Goal: Task Accomplishment & Management: Use online tool/utility

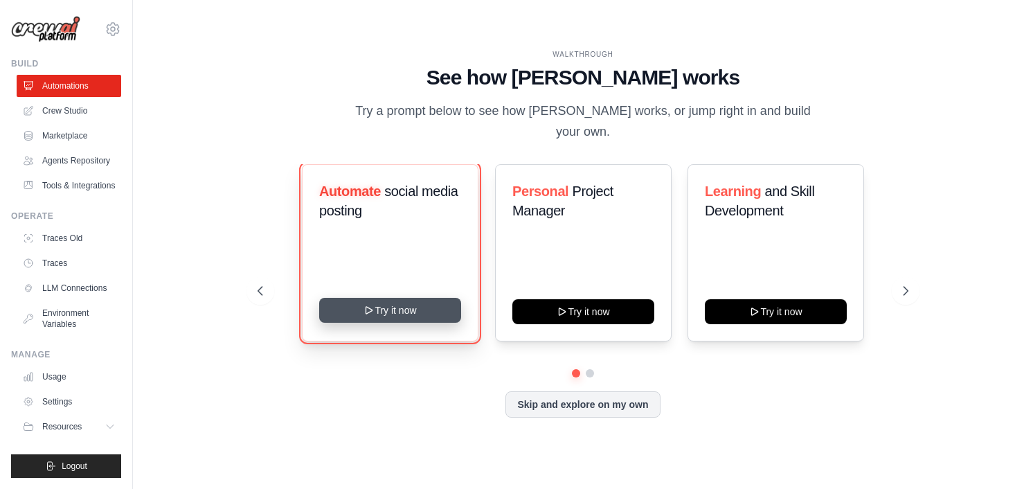
click at [386, 298] on button "Try it now" at bounding box center [390, 310] width 142 height 25
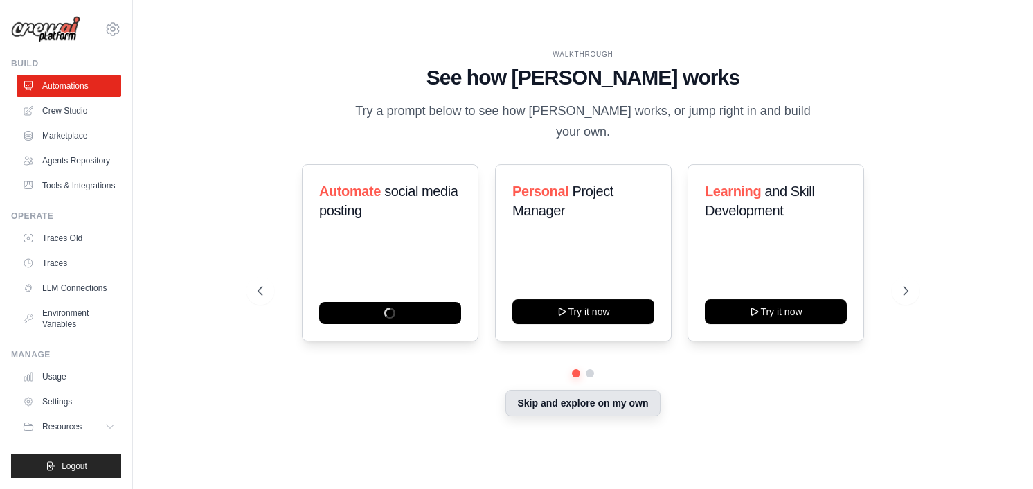
click at [612, 392] on button "Skip and explore on my own" at bounding box center [582, 403] width 154 height 26
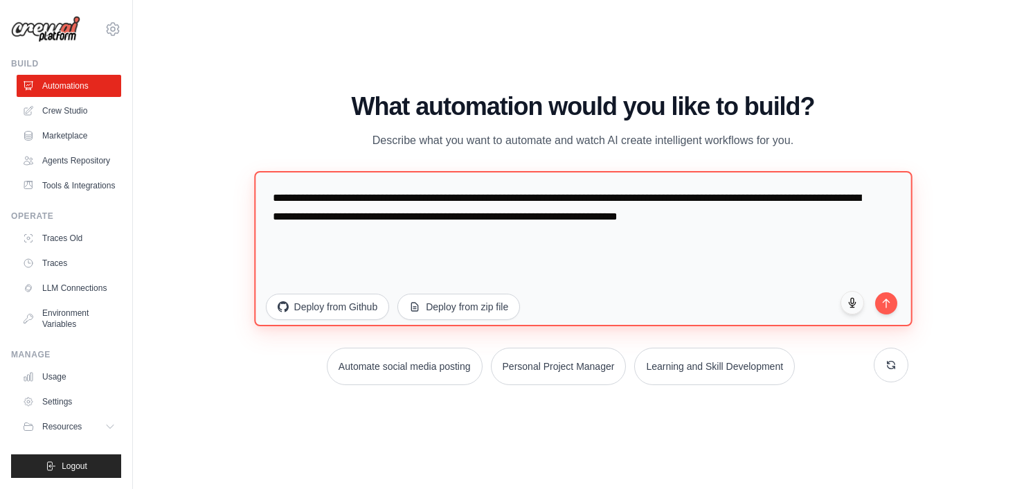
click at [824, 218] on textarea "**********" at bounding box center [583, 248] width 658 height 155
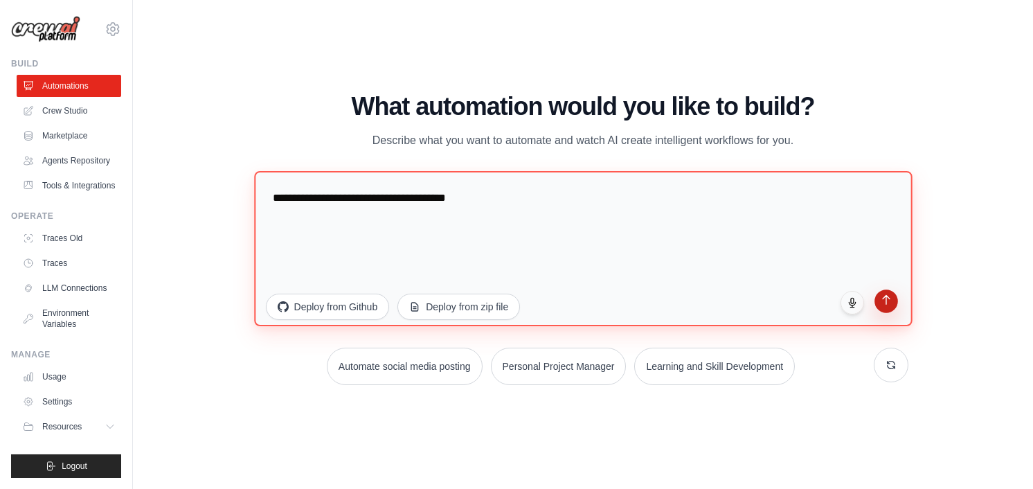
type textarea "**********"
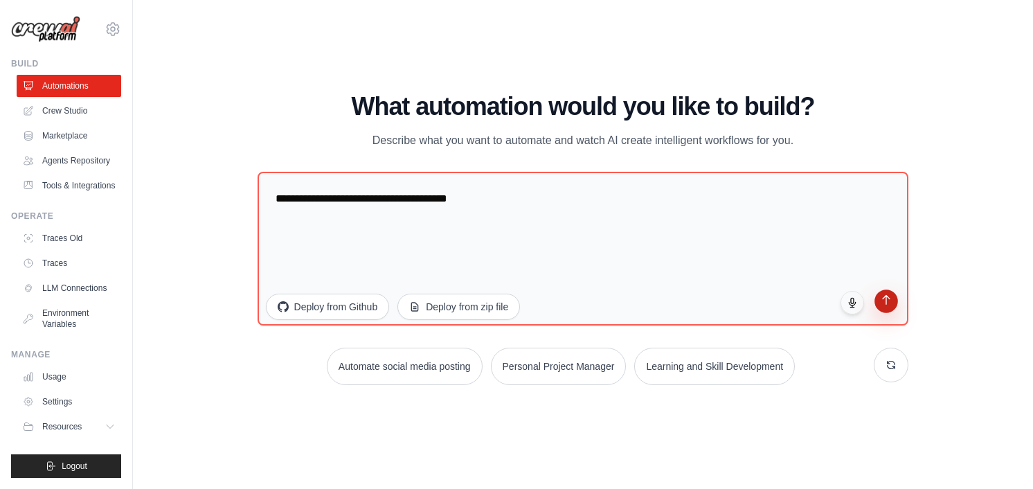
click at [883, 310] on button "submit" at bounding box center [887, 301] width 24 height 24
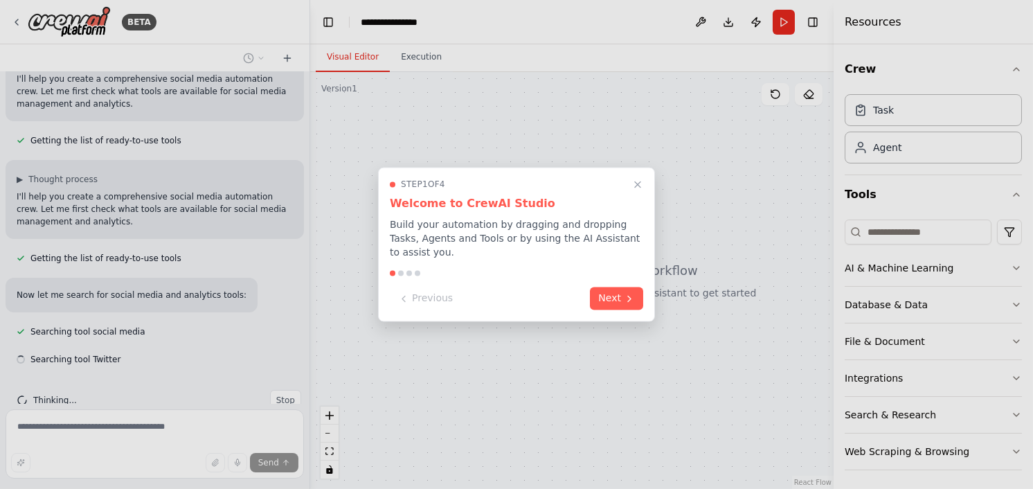
scroll to position [152, 0]
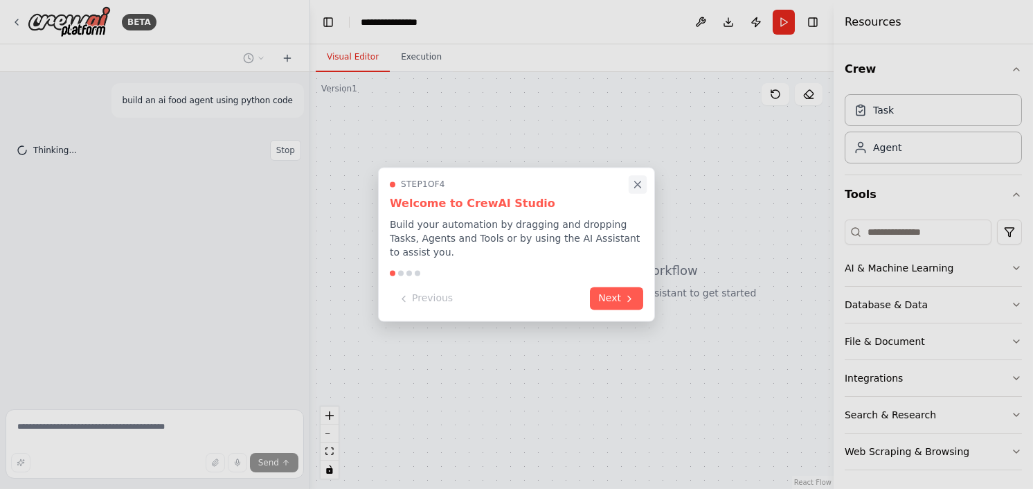
click at [640, 190] on icon "Close walkthrough" at bounding box center [637, 185] width 12 height 12
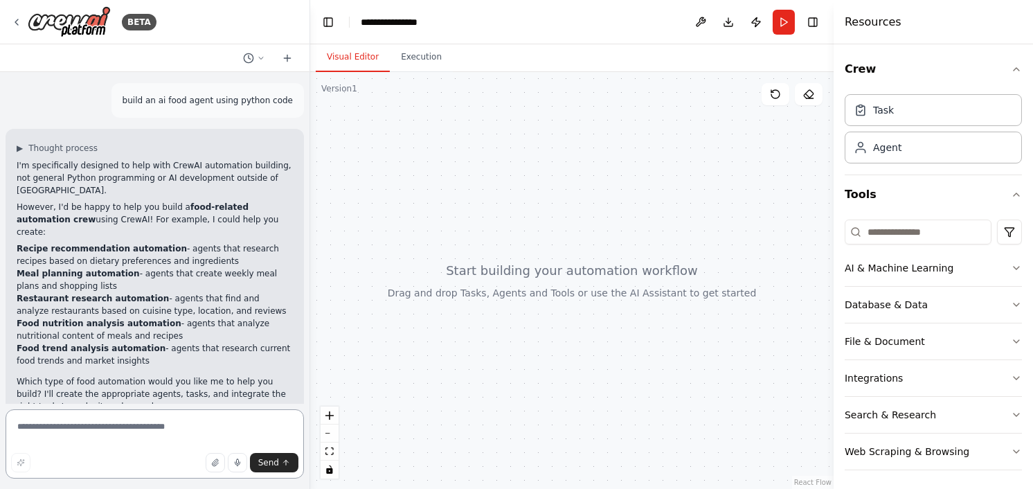
scroll to position [5, 0]
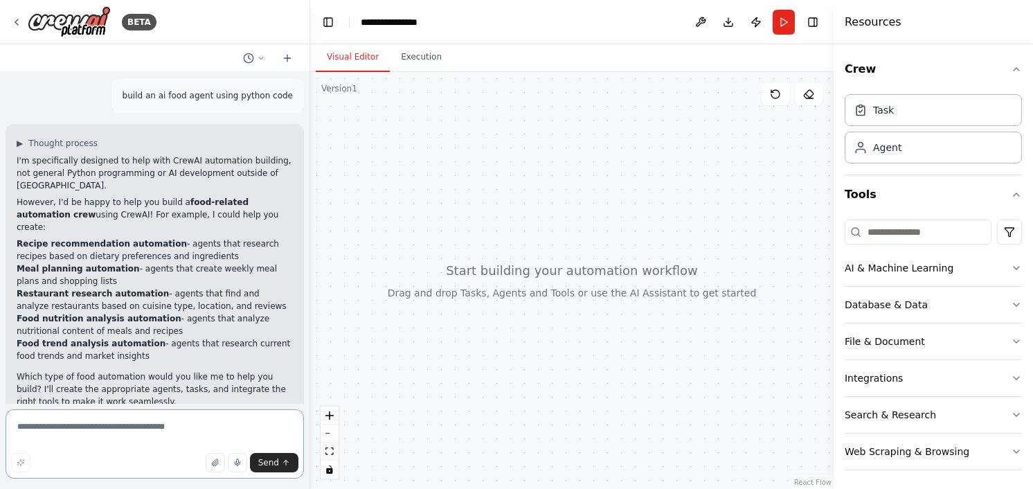
click at [101, 426] on textarea at bounding box center [155, 443] width 298 height 69
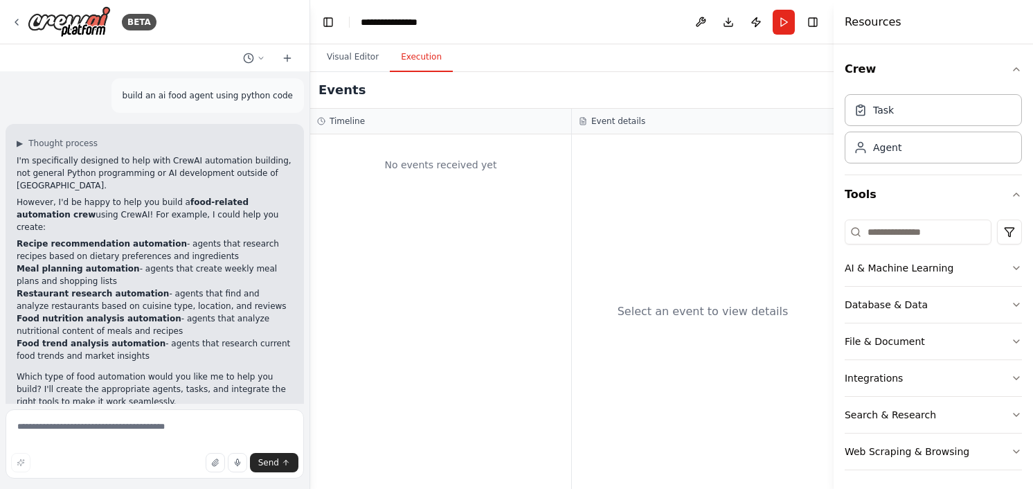
click at [397, 58] on button "Execution" at bounding box center [421, 57] width 63 height 29
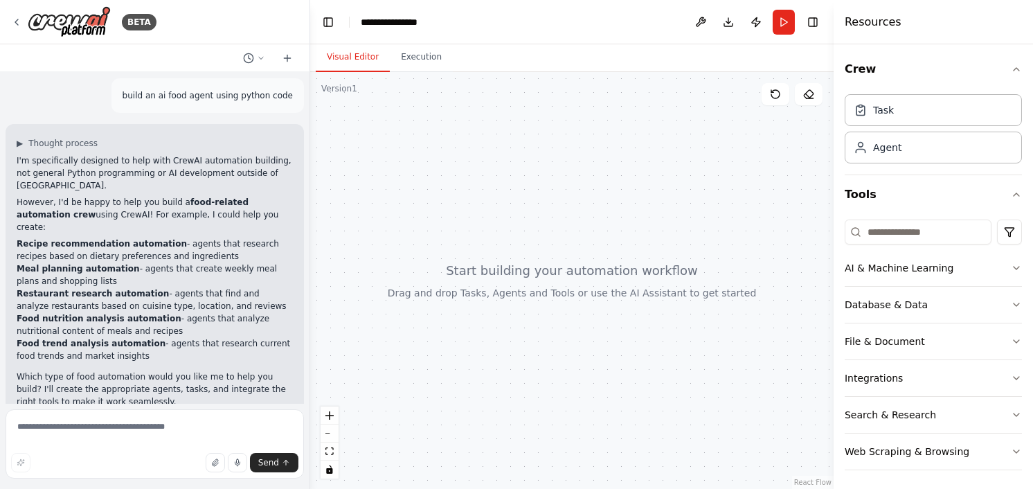
click at [341, 53] on button "Visual Editor" at bounding box center [353, 57] width 74 height 29
drag, startPoint x: 130, startPoint y: 94, endPoint x: 234, endPoint y: 99, distance: 103.9
click at [234, 99] on div "build an ai food agent using python code" at bounding box center [207, 95] width 192 height 35
copy p "build an ai food agent using"
click at [69, 434] on textarea at bounding box center [155, 443] width 298 height 69
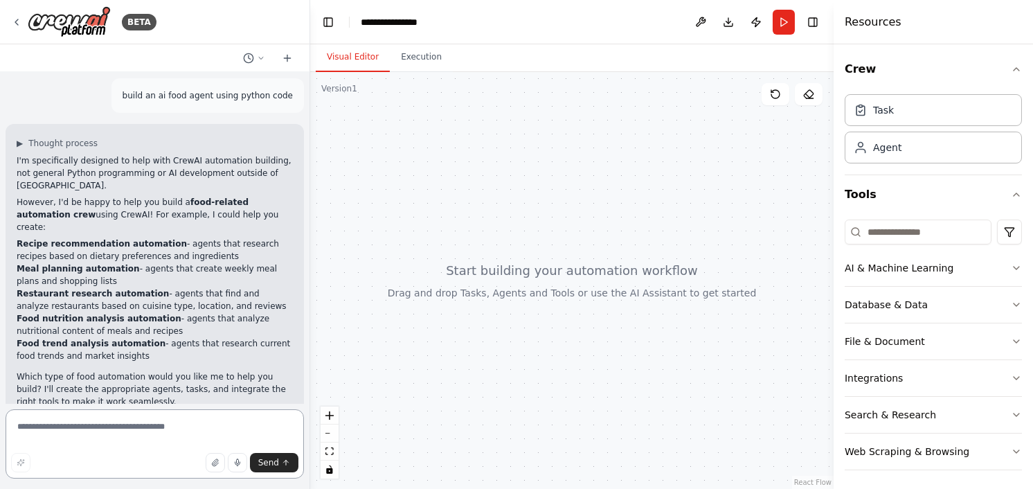
paste textarea "**********"
type textarea "**********"
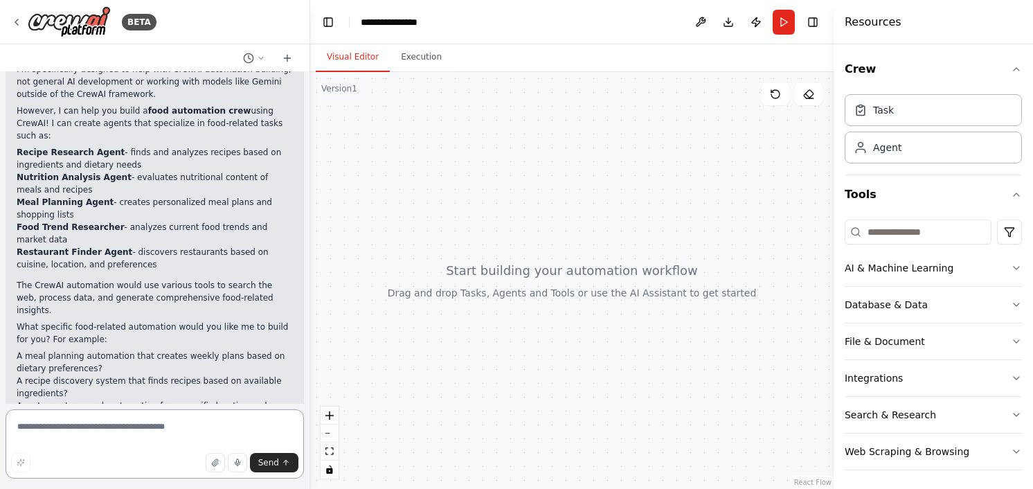
scroll to position [460, 0]
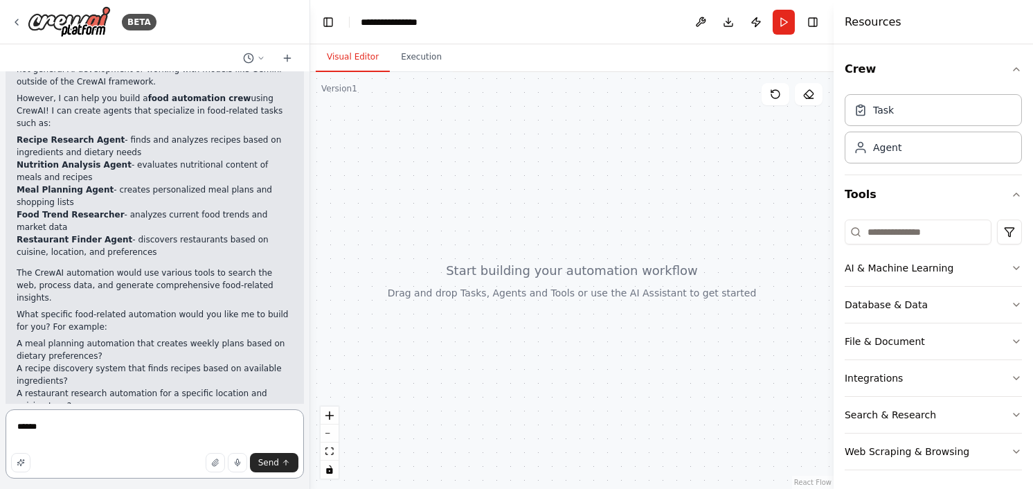
type textarea "*******"
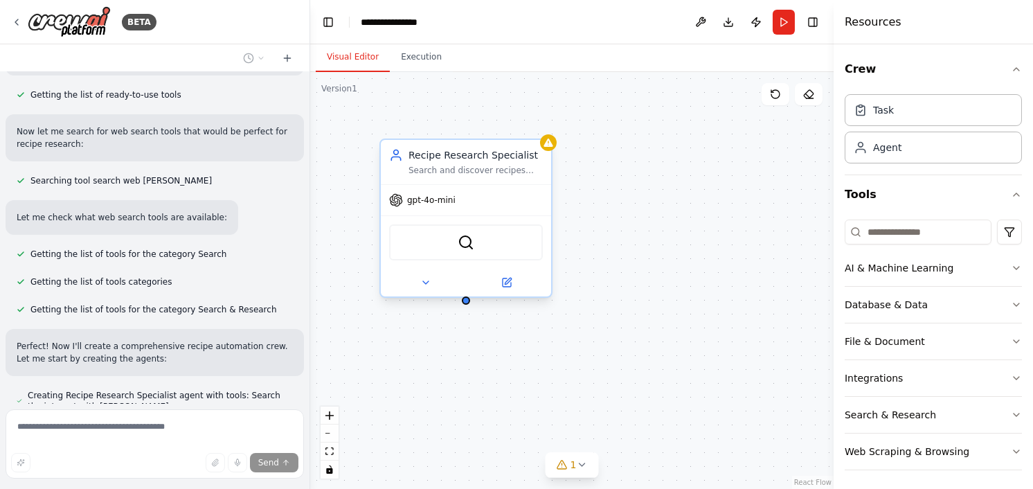
scroll to position [989, 0]
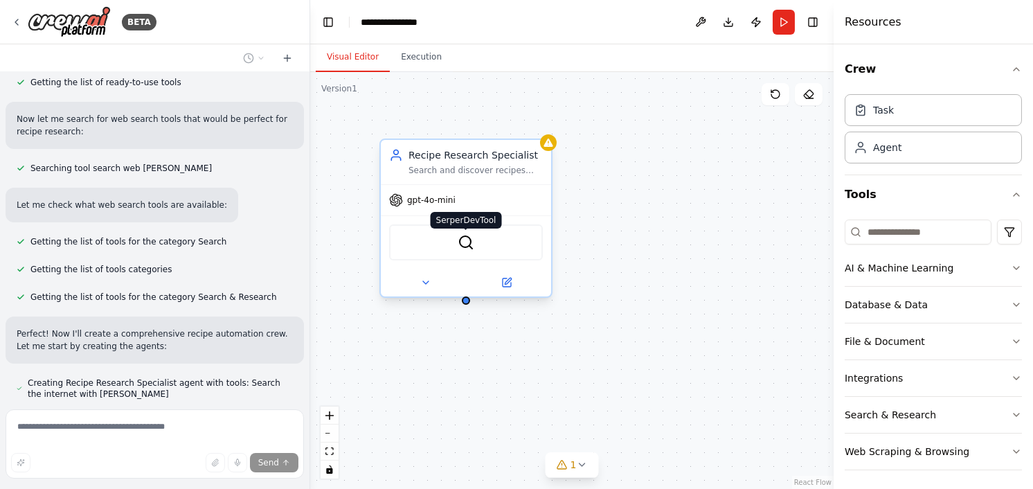
click at [466, 237] on img at bounding box center [466, 242] width 17 height 17
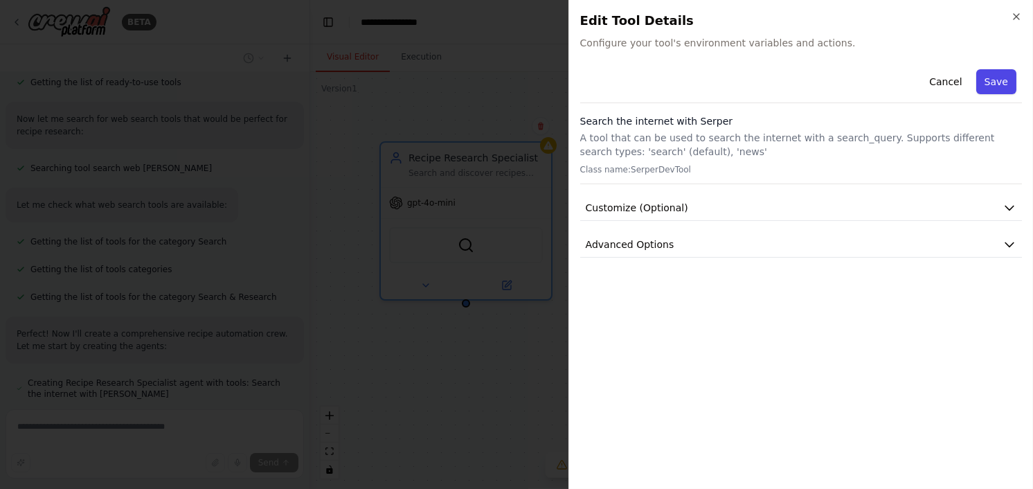
click at [997, 82] on button "Save" at bounding box center [996, 81] width 40 height 25
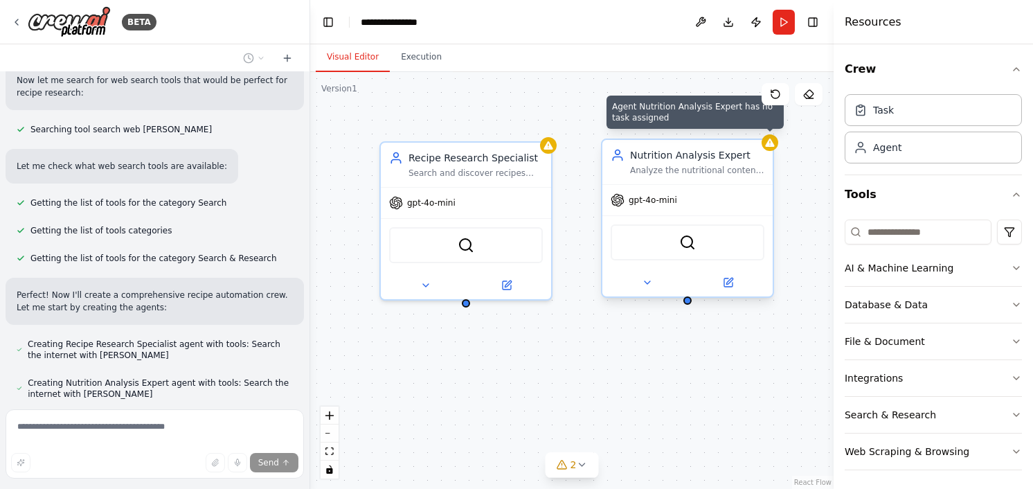
scroll to position [1066, 0]
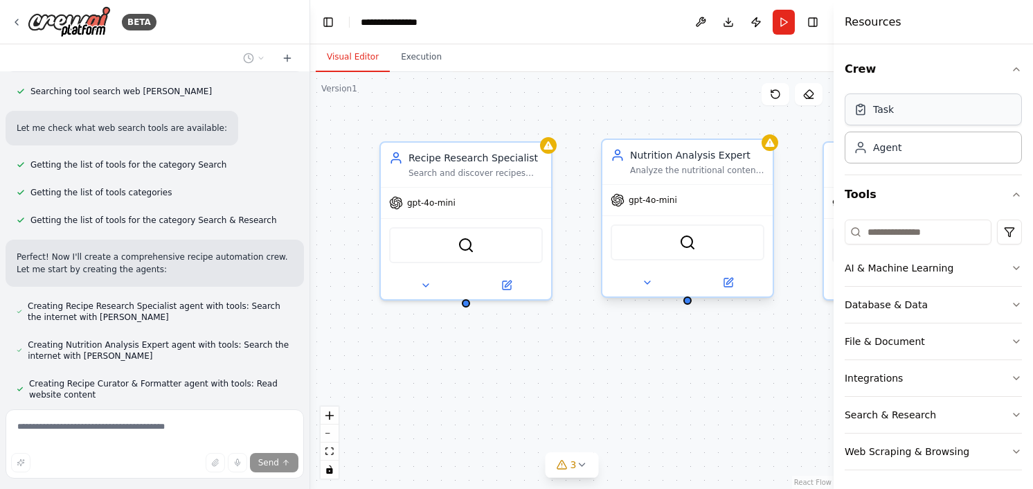
click at [890, 114] on div "Task" at bounding box center [883, 109] width 21 height 14
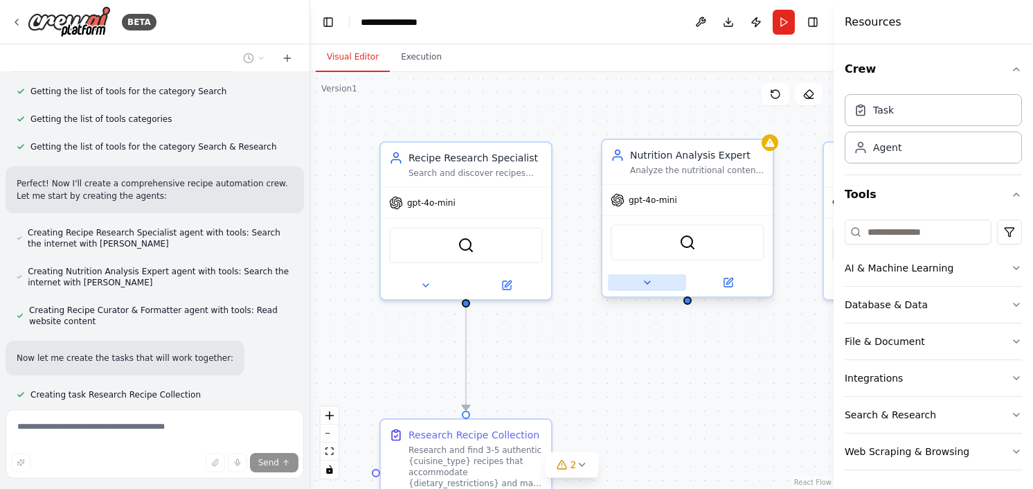
click at [644, 289] on button at bounding box center [647, 282] width 78 height 17
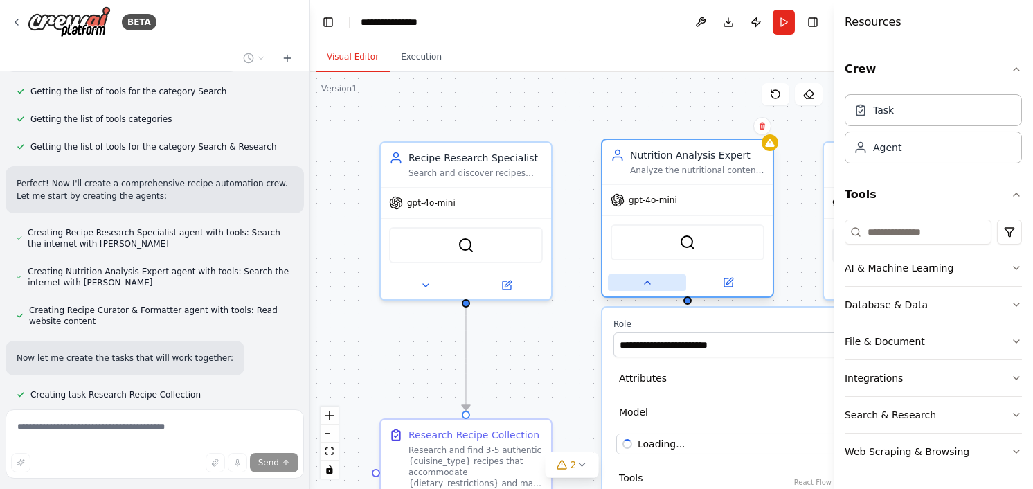
scroll to position [1167, 0]
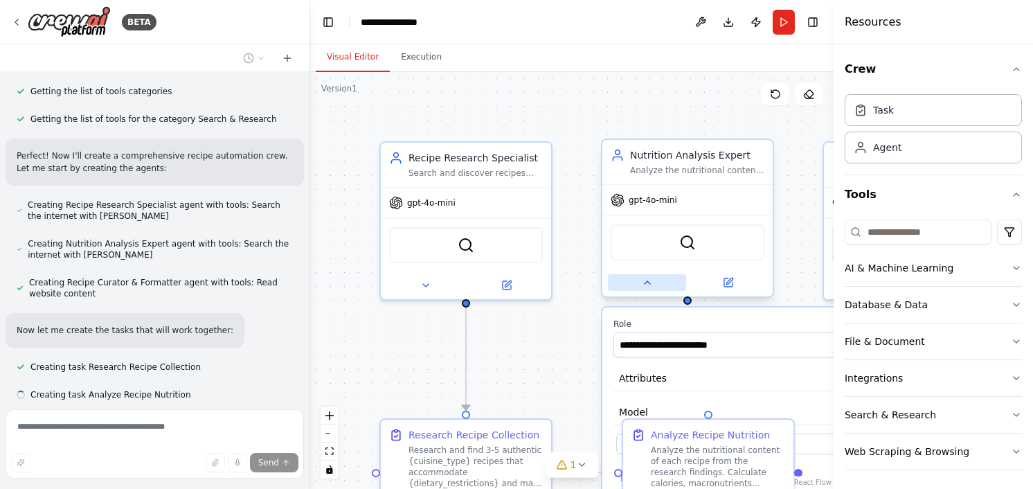
click at [644, 289] on button at bounding box center [647, 282] width 78 height 17
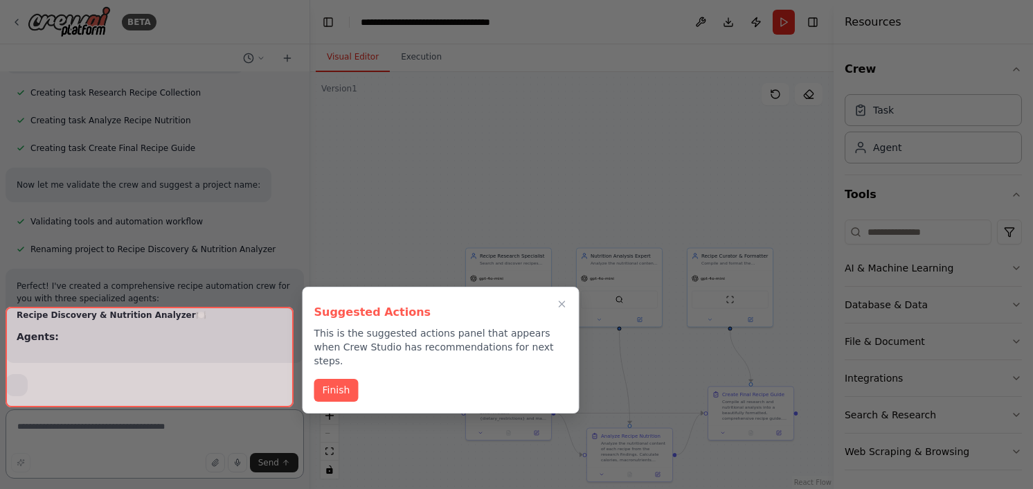
scroll to position [1492, 0]
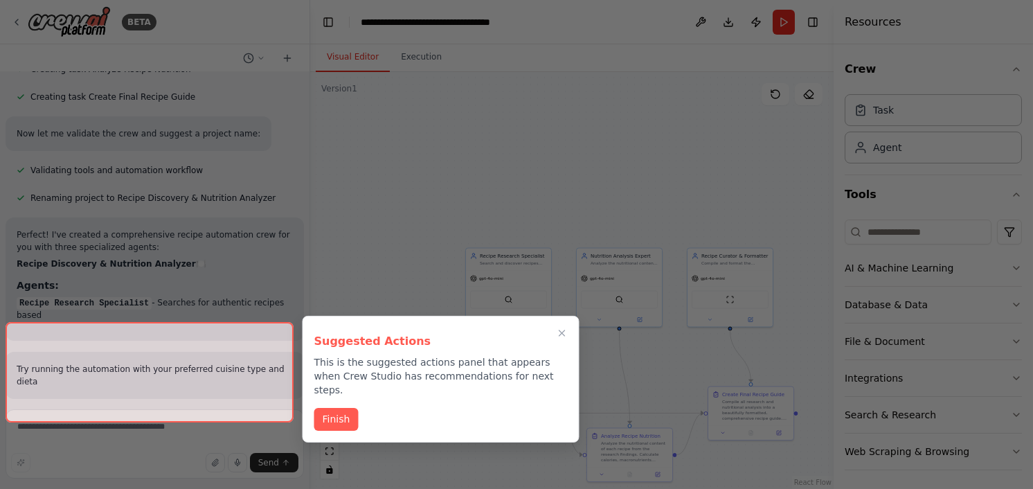
click at [207, 395] on div at bounding box center [150, 372] width 288 height 100
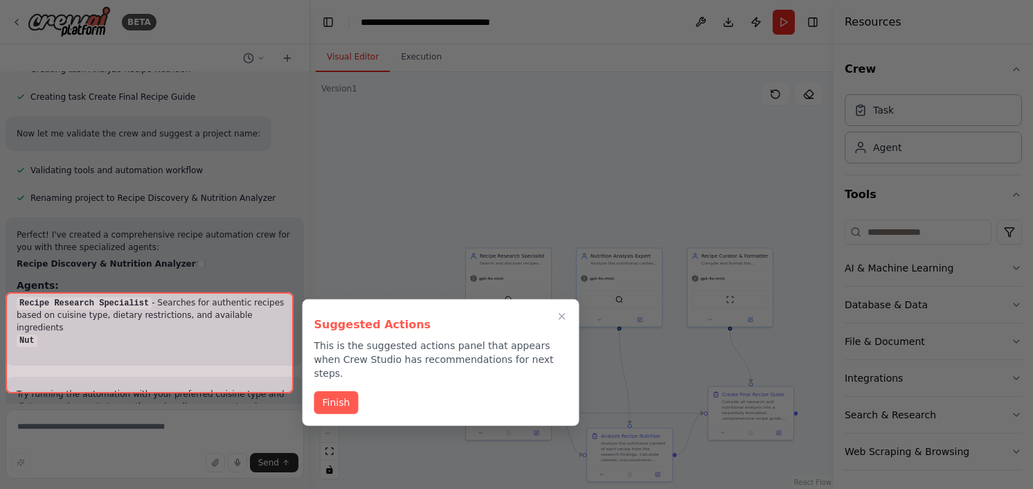
scroll to position [1547, 0]
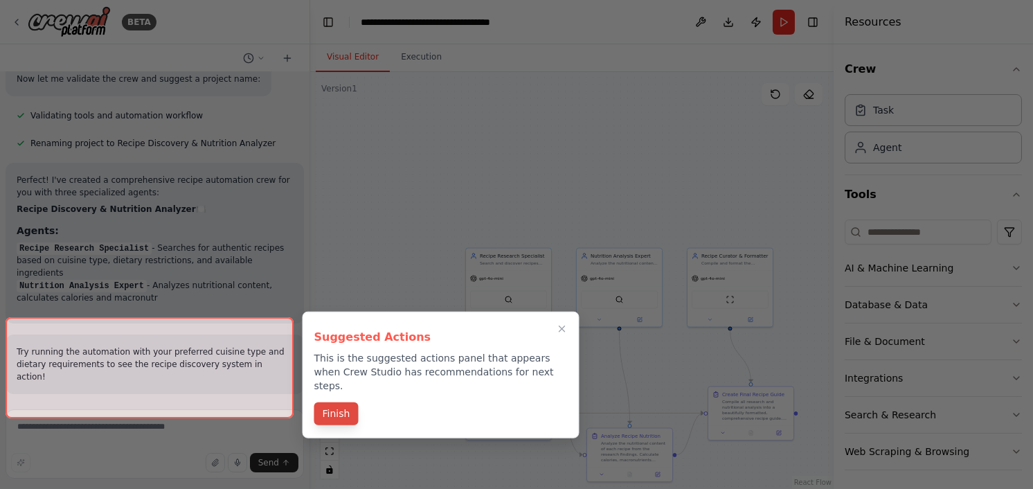
click at [336, 382] on div "Suggested Actions This is the suggested actions panel that appears when Crew St…" at bounding box center [441, 375] width 277 height 127
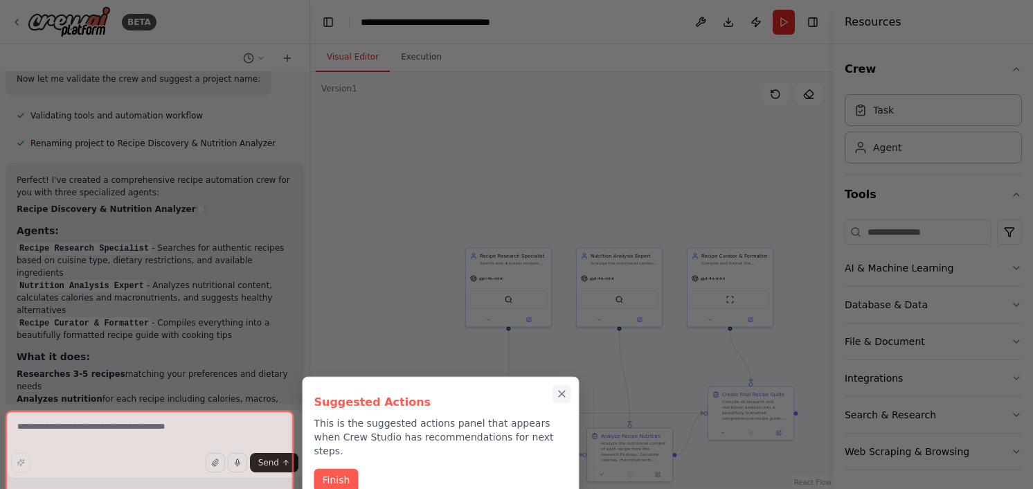
click at [564, 391] on icon "Close walkthrough" at bounding box center [562, 393] width 6 height 6
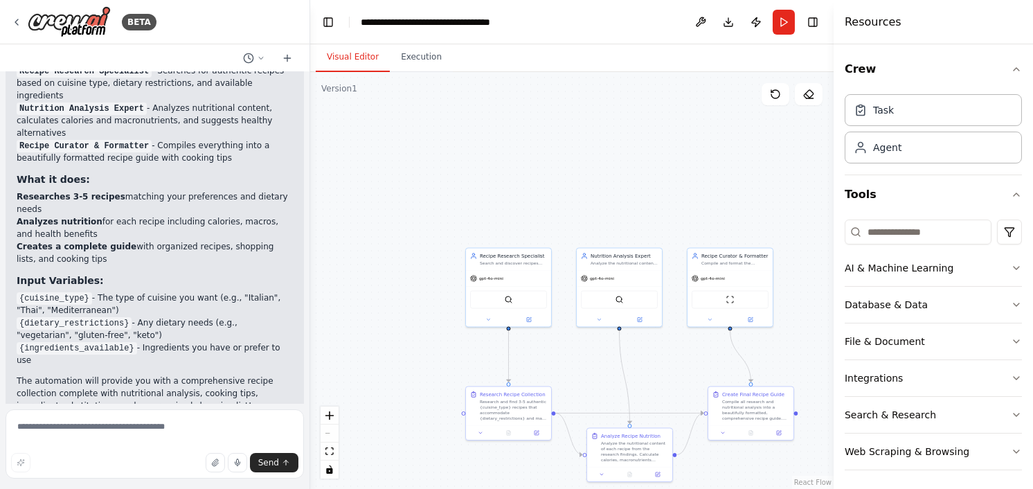
scroll to position [1812, 0]
